Goal: Information Seeking & Learning: Learn about a topic

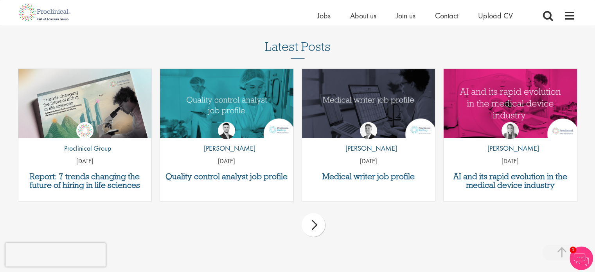
scroll to position [2144, 0]
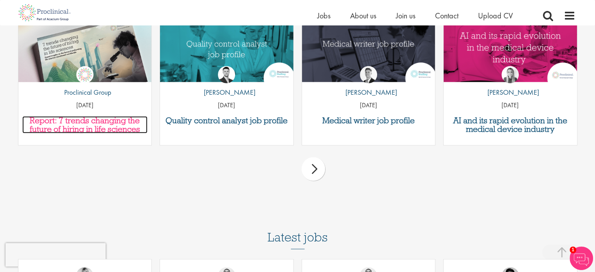
click at [88, 116] on h3 "Report: 7 trends changing the future of hiring in life sciences" at bounding box center [85, 124] width 126 height 17
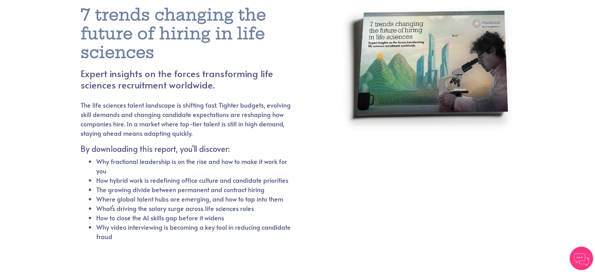
scroll to position [39, 0]
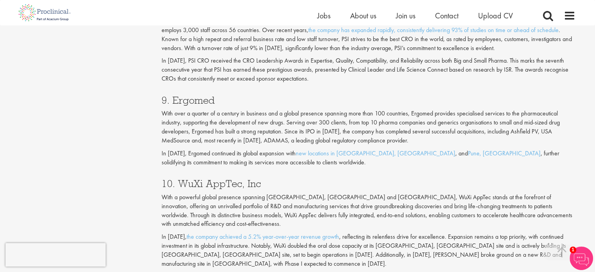
scroll to position [1637, 0]
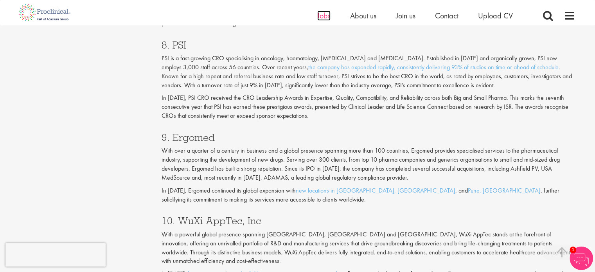
click at [324, 14] on span "Jobs" at bounding box center [323, 16] width 13 height 10
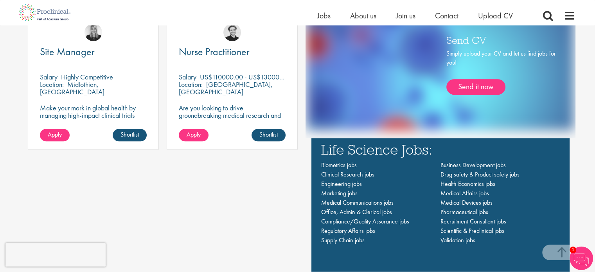
scroll to position [508, 0]
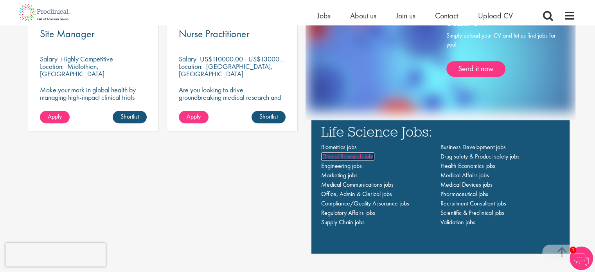
click at [347, 156] on span "Clinical Research jobs" at bounding box center [347, 156] width 53 height 8
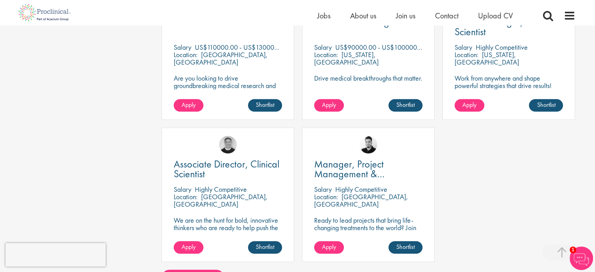
scroll to position [587, 0]
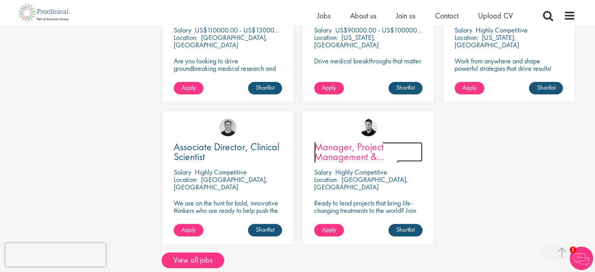
click at [345, 144] on span "Manager, Project Management & Operational Delivery" at bounding box center [356, 156] width 84 height 33
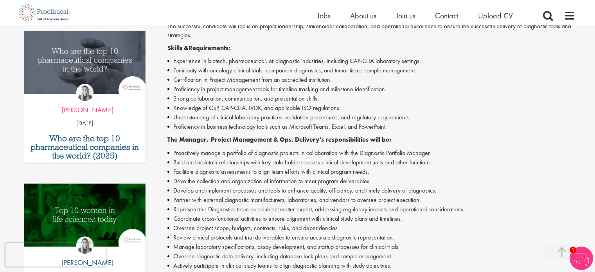
scroll to position [235, 0]
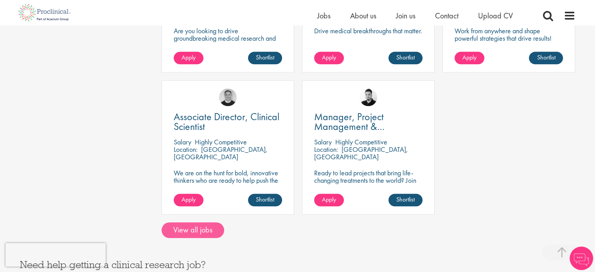
scroll to position [626, 0]
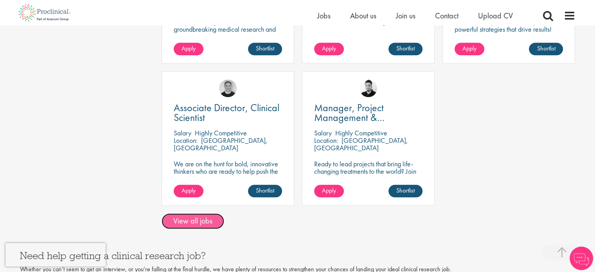
click at [187, 213] on link "View all jobs" at bounding box center [193, 221] width 63 height 16
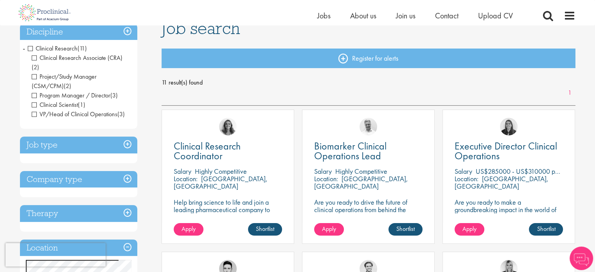
scroll to position [78, 0]
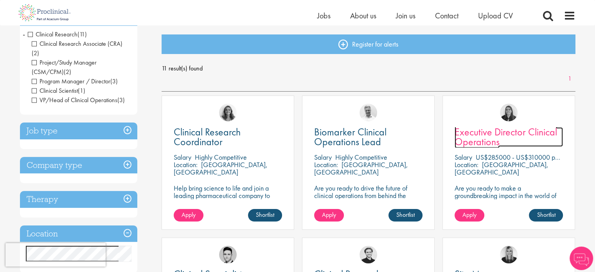
click at [485, 143] on span "Executive Director Clinical Operations" at bounding box center [505, 136] width 102 height 23
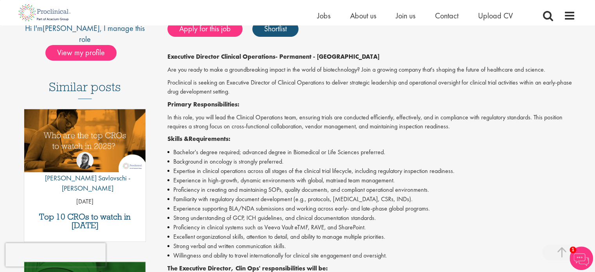
scroll to position [156, 0]
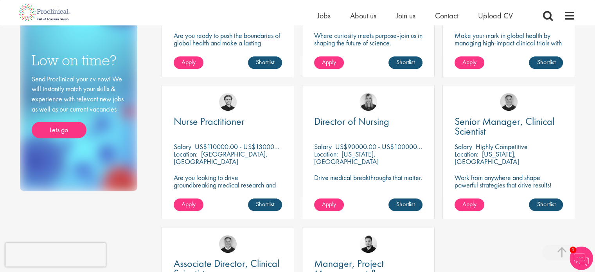
scroll to position [391, 0]
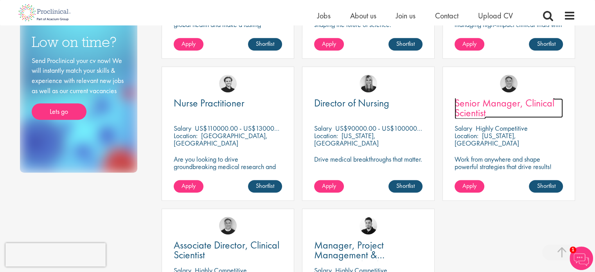
click at [484, 110] on span "Senior Manager, Clinical Scientist" at bounding box center [504, 107] width 100 height 23
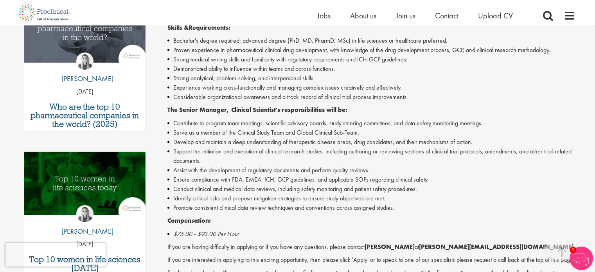
scroll to position [313, 0]
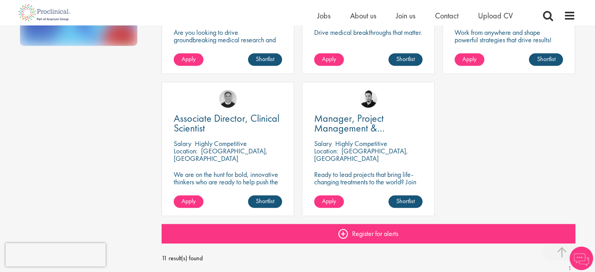
scroll to position [557, 0]
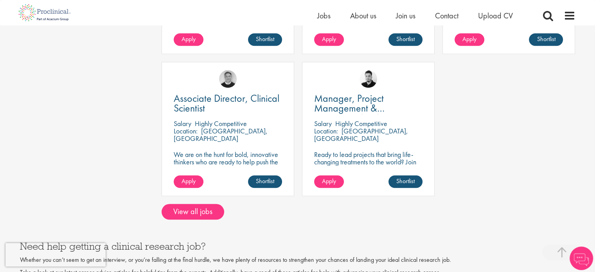
scroll to position [626, 0]
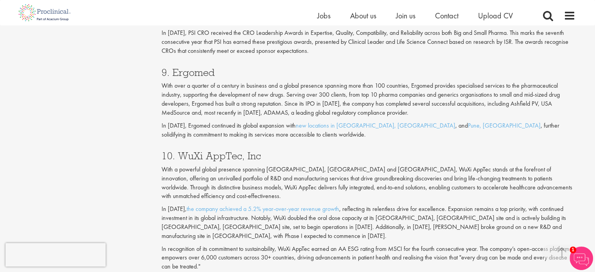
scroll to position [1715, 0]
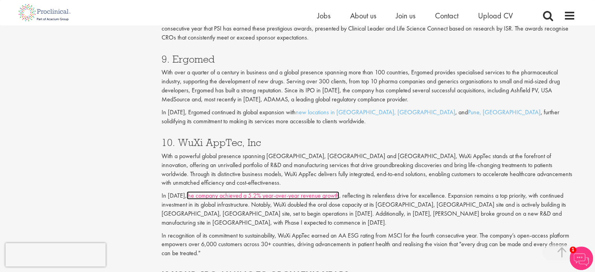
click at [259, 191] on link "the company achieved a 5.2% year-over-year revenue growth" at bounding box center [263, 195] width 153 height 8
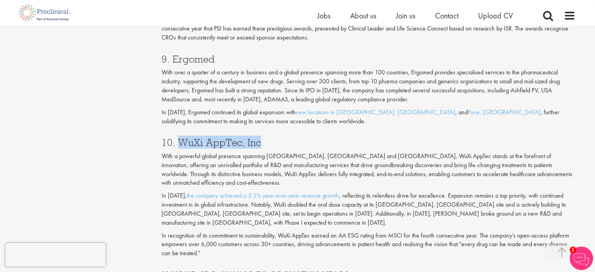
drag, startPoint x: 181, startPoint y: 140, endPoint x: 263, endPoint y: 141, distance: 81.7
click at [263, 141] on h3 "10. WuXi AppTec, Inc" at bounding box center [369, 142] width 414 height 10
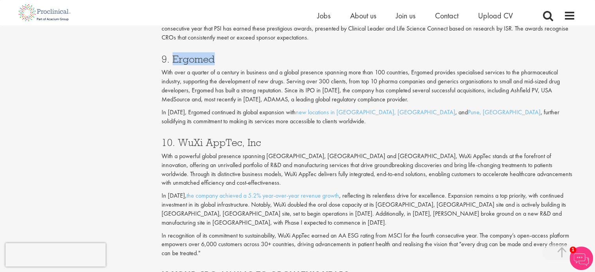
drag, startPoint x: 180, startPoint y: 59, endPoint x: 226, endPoint y: 61, distance: 46.2
click at [226, 61] on h3 "9. Ergomed" at bounding box center [369, 59] width 414 height 10
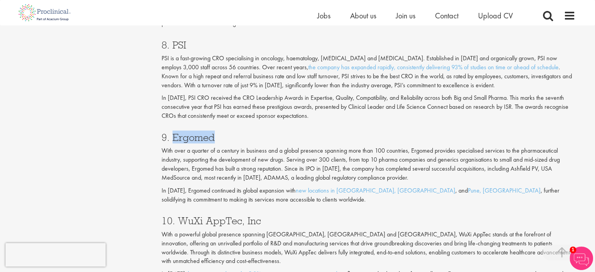
scroll to position [1598, 0]
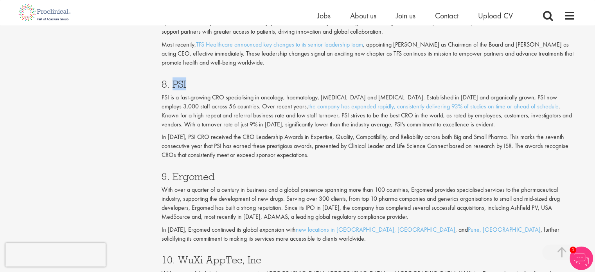
drag, startPoint x: 173, startPoint y: 83, endPoint x: 194, endPoint y: 84, distance: 20.4
click at [194, 84] on h3 "8. PSI" at bounding box center [369, 84] width 414 height 10
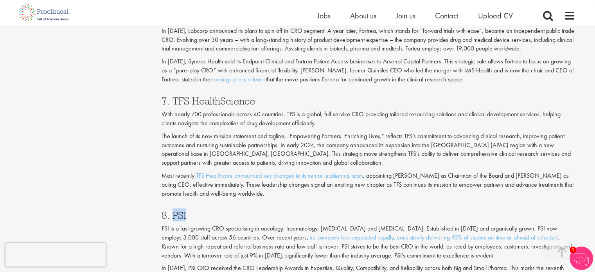
scroll to position [1481, 0]
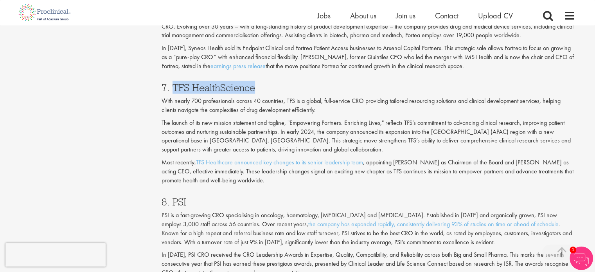
drag, startPoint x: 172, startPoint y: 86, endPoint x: 255, endPoint y: 87, distance: 83.3
click at [255, 87] on h3 "7. TFS HealthScience" at bounding box center [369, 87] width 414 height 10
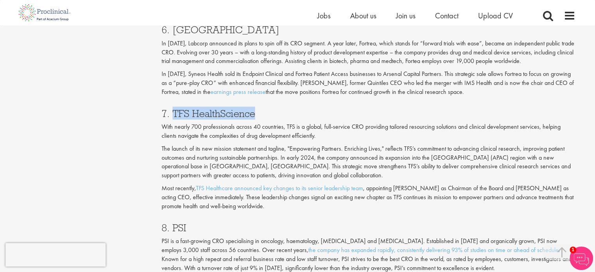
scroll to position [1403, 0]
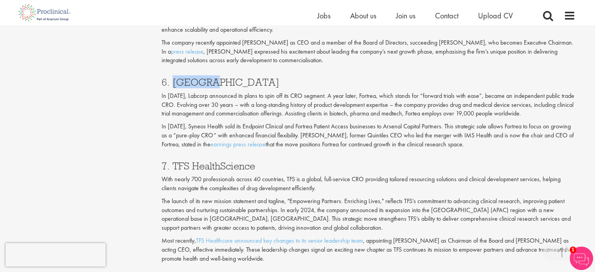
drag, startPoint x: 172, startPoint y: 81, endPoint x: 206, endPoint y: 81, distance: 33.6
click at [206, 81] on h3 "6. [GEOGRAPHIC_DATA]" at bounding box center [369, 82] width 414 height 10
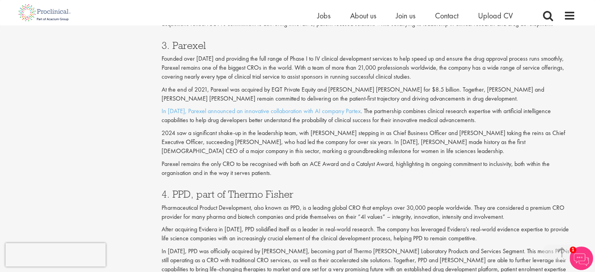
scroll to position [933, 0]
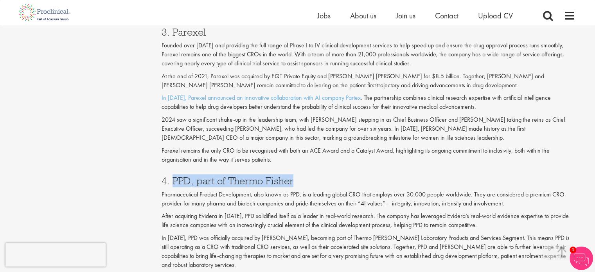
drag, startPoint x: 174, startPoint y: 179, endPoint x: 301, endPoint y: 180, distance: 127.1
click at [301, 180] on h3 "4. PPD, part of Thermo Fisher" at bounding box center [369, 181] width 414 height 10
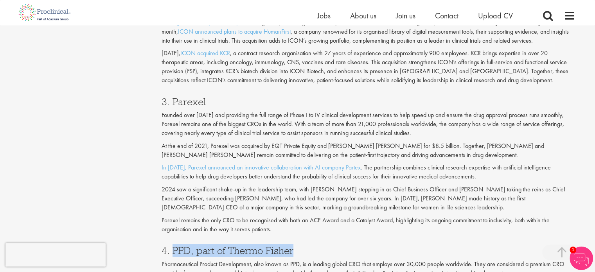
scroll to position [855, 0]
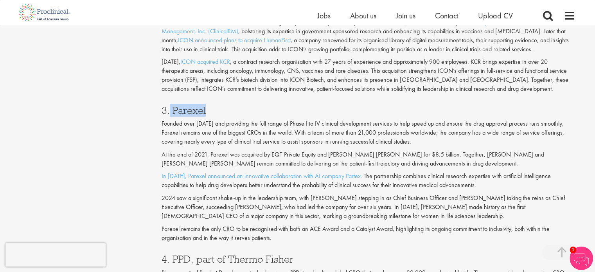
drag, startPoint x: 171, startPoint y: 109, endPoint x: 228, endPoint y: 113, distance: 57.2
click at [228, 113] on h3 "3. Parexel" at bounding box center [369, 110] width 414 height 10
drag, startPoint x: 580, startPoint y: 255, endPoint x: 562, endPoint y: 255, distance: 17.6
click at [562, 255] on span at bounding box center [561, 252] width 39 height 16
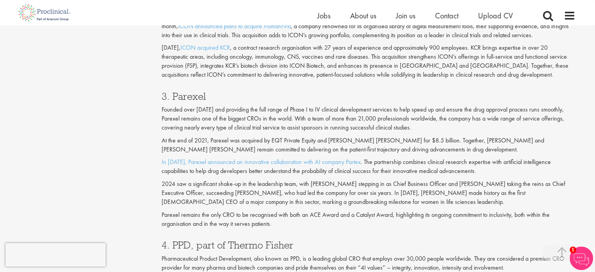
scroll to position [821, 0]
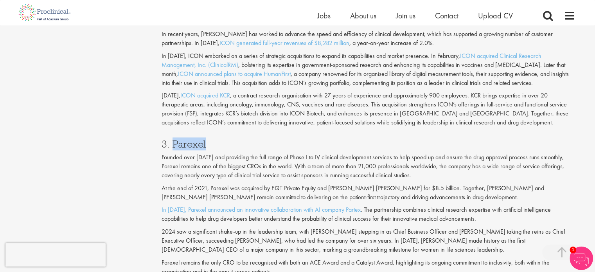
drag, startPoint x: 172, startPoint y: 143, endPoint x: 206, endPoint y: 144, distance: 34.0
click at [206, 144] on h3 "3. Parexel" at bounding box center [369, 144] width 414 height 10
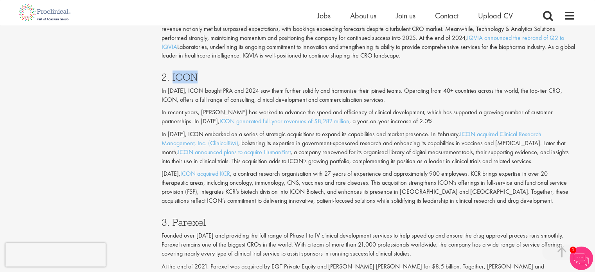
drag, startPoint x: 172, startPoint y: 76, endPoint x: 196, endPoint y: 75, distance: 24.7
click at [196, 75] on h3 "2. ICON" at bounding box center [369, 77] width 414 height 10
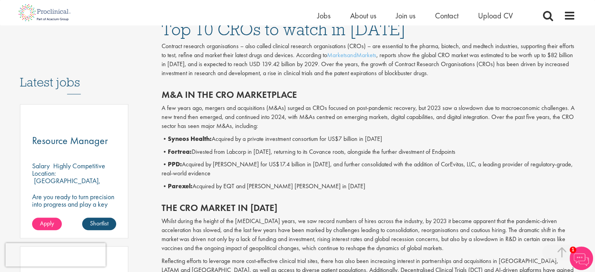
scroll to position [352, 0]
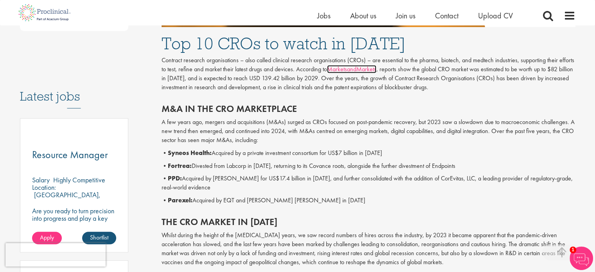
click at [355, 71] on link "MarketsandMarkets" at bounding box center [351, 69] width 49 height 8
